Goal: Information Seeking & Learning: Find specific fact

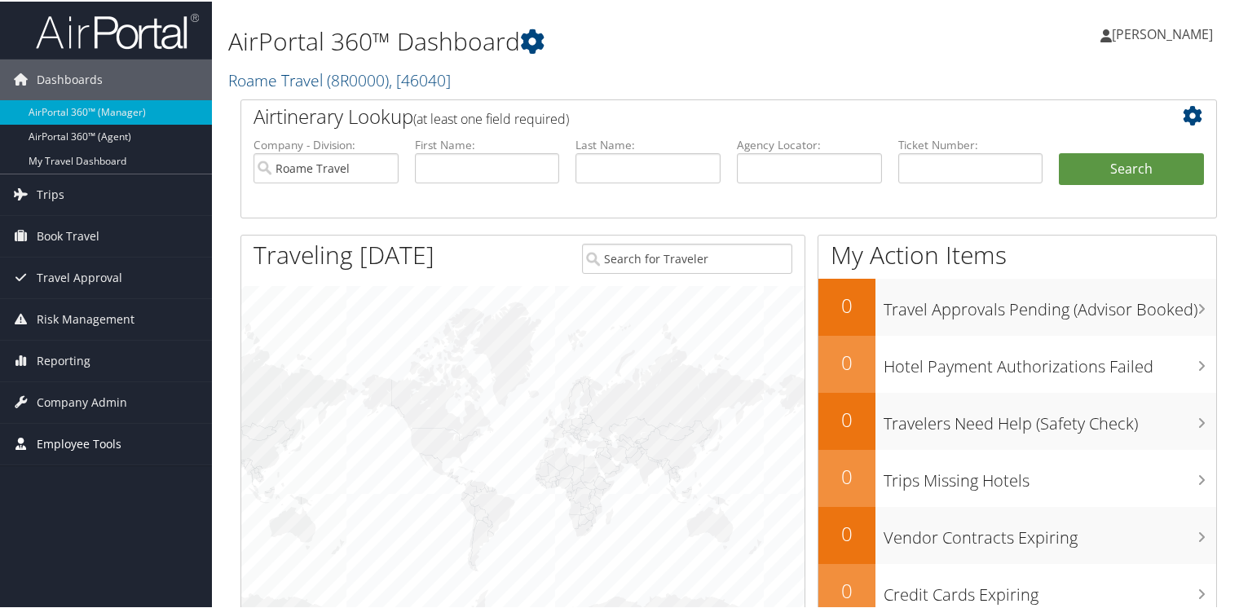
click at [48, 443] on span "Employee Tools" at bounding box center [79, 442] width 85 height 41
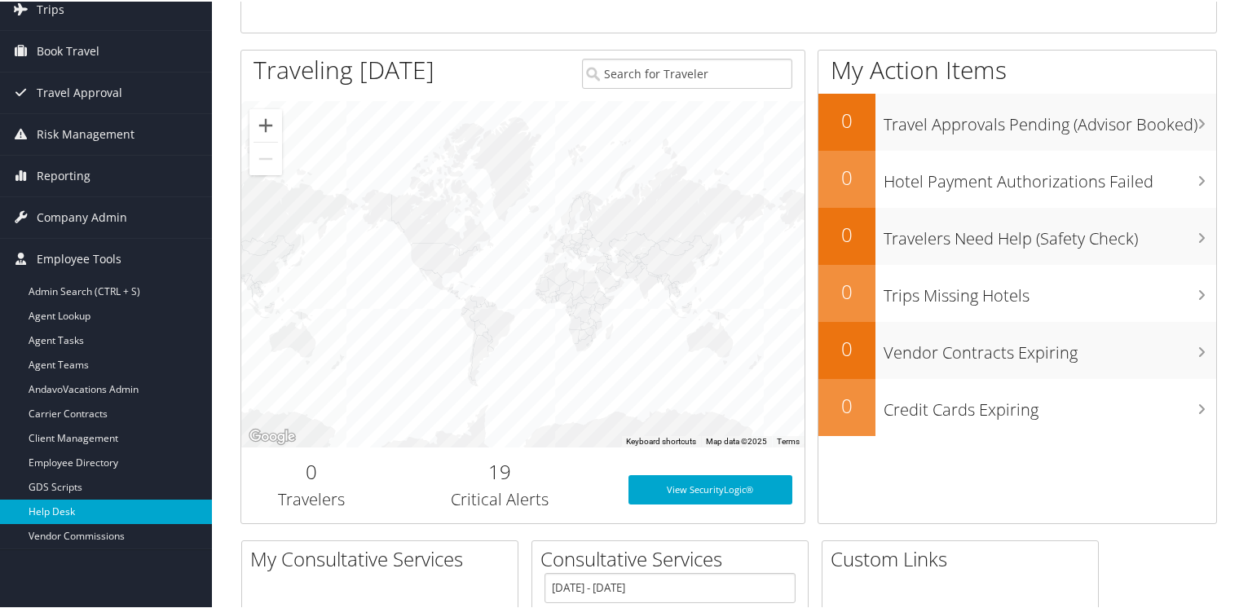
scroll to position [244, 0]
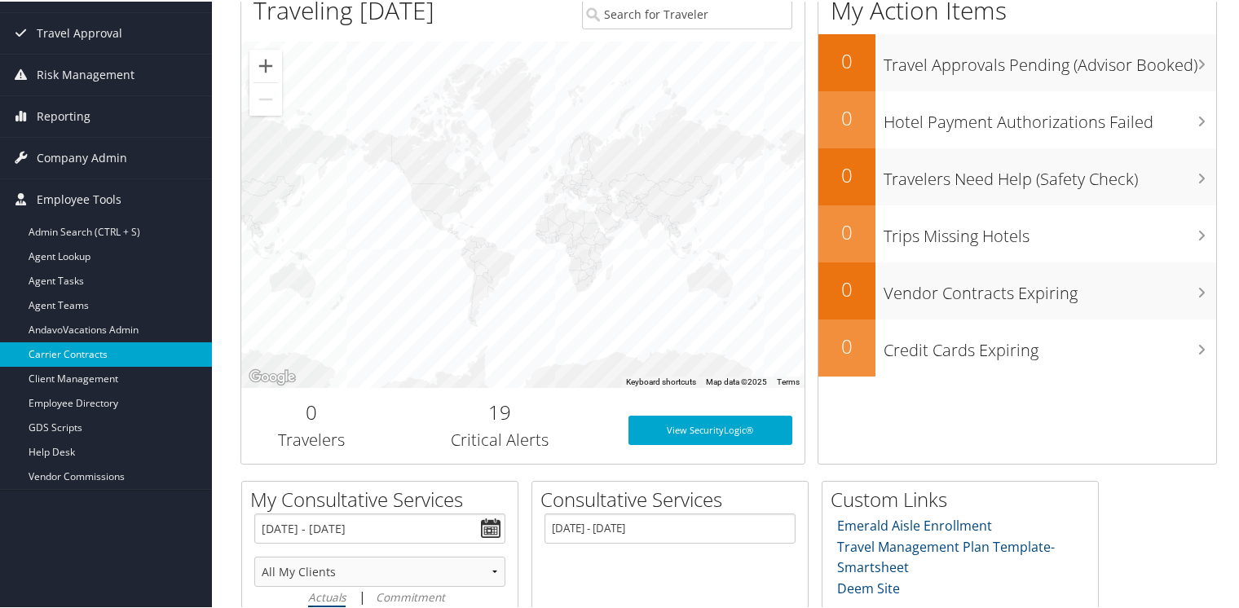
click at [52, 356] on link "Carrier Contracts" at bounding box center [106, 353] width 212 height 24
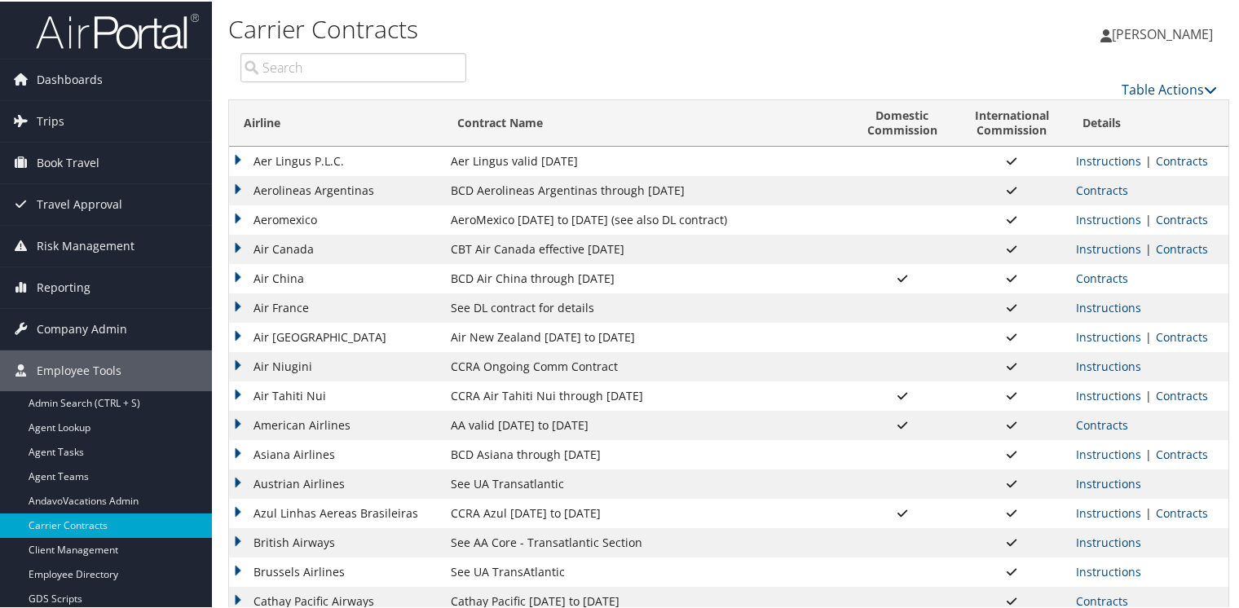
click at [338, 72] on input "search" at bounding box center [353, 65] width 226 height 29
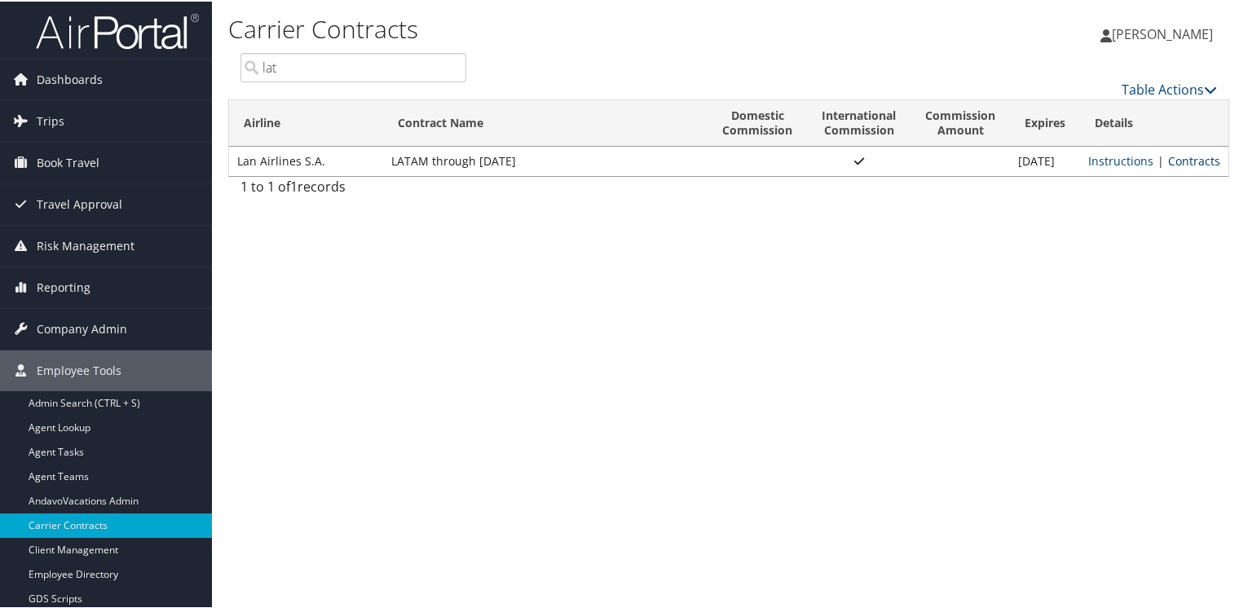
click at [1205, 157] on link "Contracts" at bounding box center [1194, 159] width 52 height 15
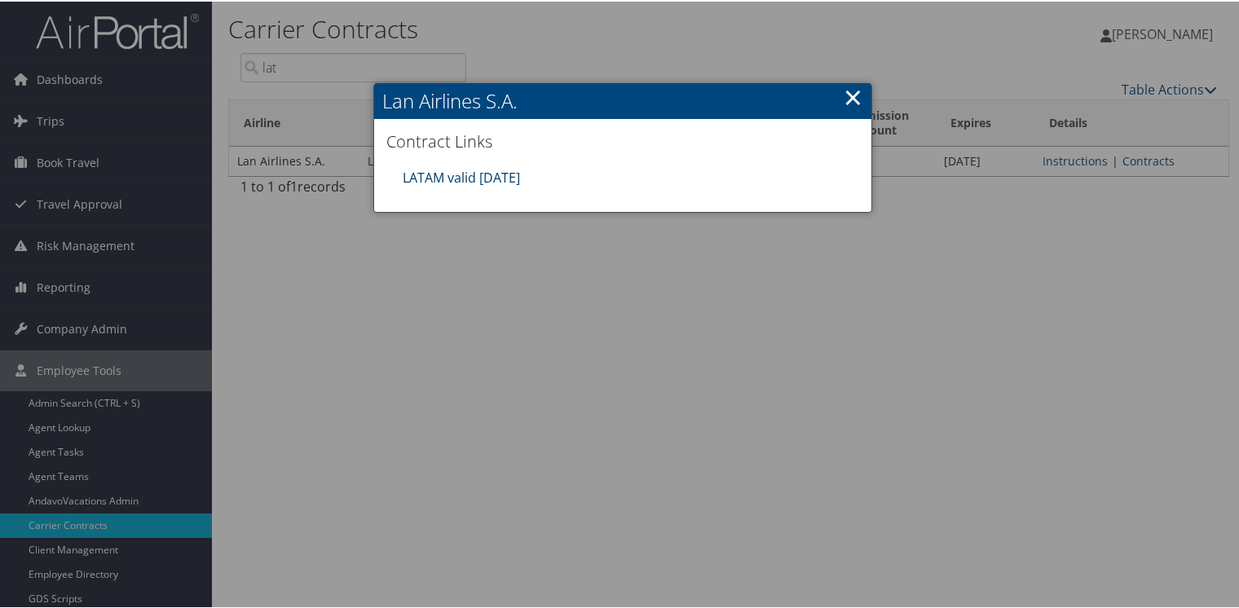
click at [457, 172] on link "LATAM valid 31DEC25" at bounding box center [461, 176] width 117 height 18
click at [846, 88] on link "×" at bounding box center [852, 95] width 19 height 33
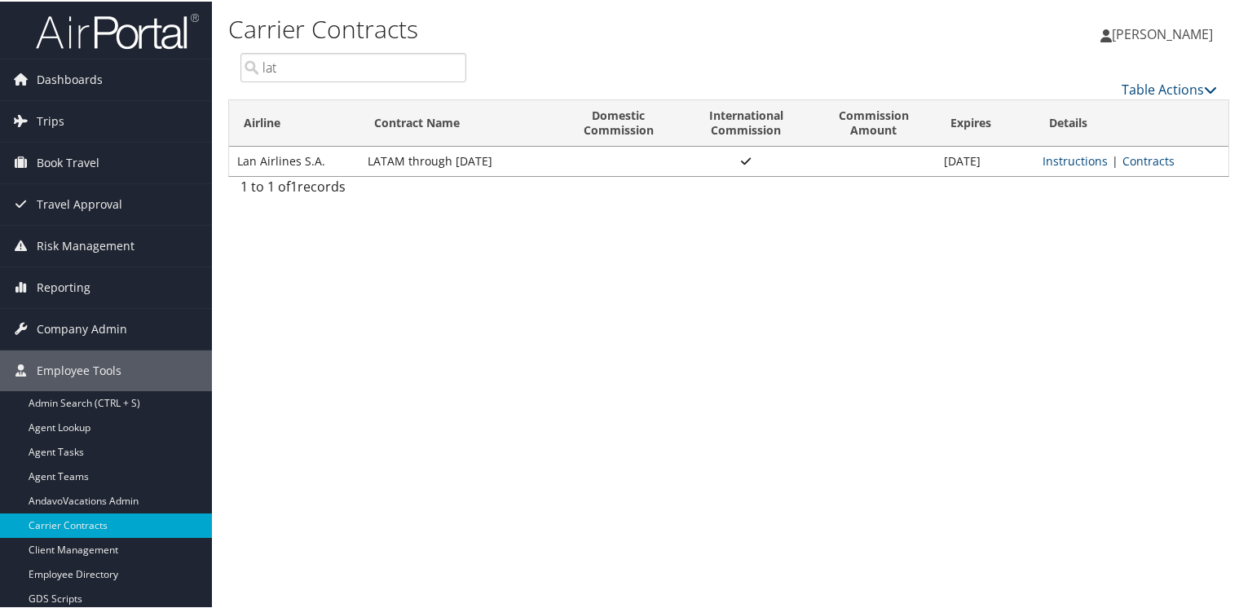
drag, startPoint x: 349, startPoint y: 62, endPoint x: 199, endPoint y: 44, distance: 151.0
click at [200, 44] on div "Dashboards AirPortal 360™ (Manager) AirPortal 360™ (Agent) My Travel Dashboard …" at bounding box center [622, 304] width 1245 height 608
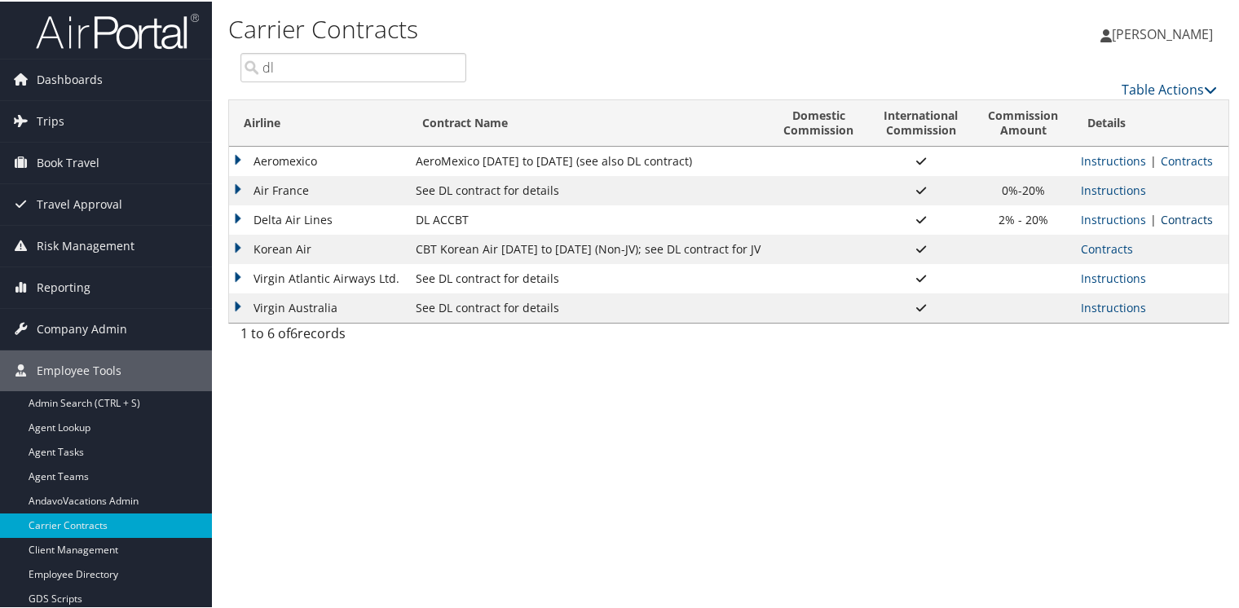
type input "dl"
click at [1177, 213] on link "Contracts" at bounding box center [1186, 217] width 52 height 15
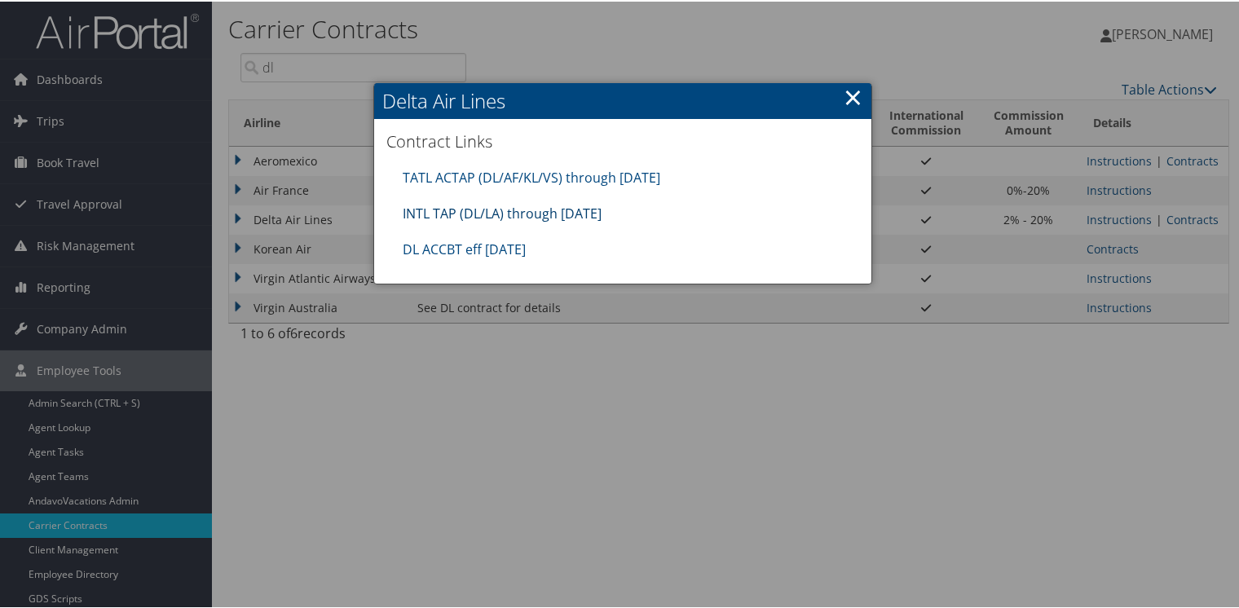
click at [440, 205] on link "INTL TAP (DL/LA) through 1.31.26" at bounding box center [502, 212] width 199 height 18
click at [844, 94] on link "×" at bounding box center [852, 95] width 19 height 33
